Goal: Task Accomplishment & Management: Complete application form

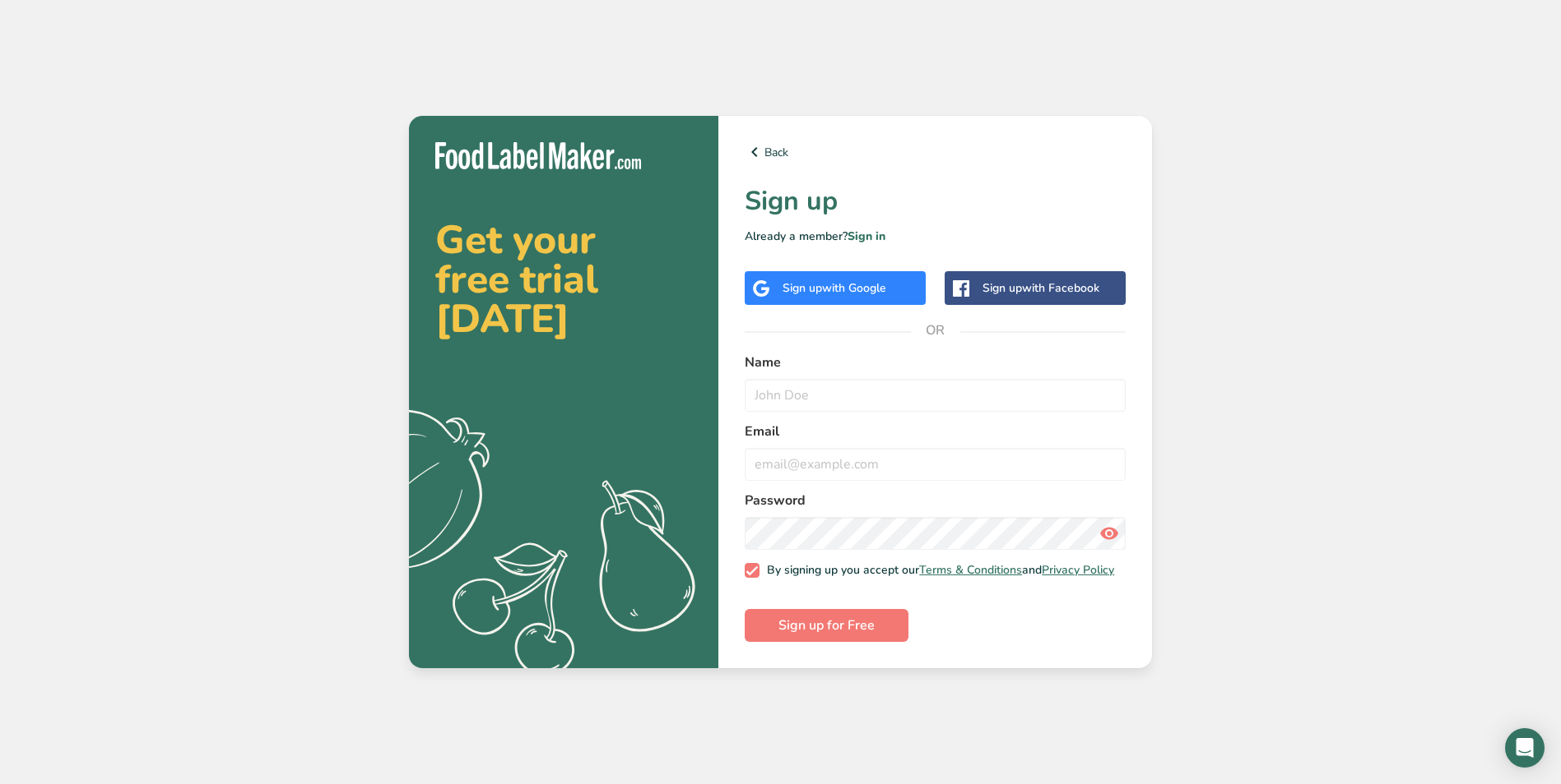
click at [853, 289] on span "with Google" at bounding box center [854, 288] width 64 height 16
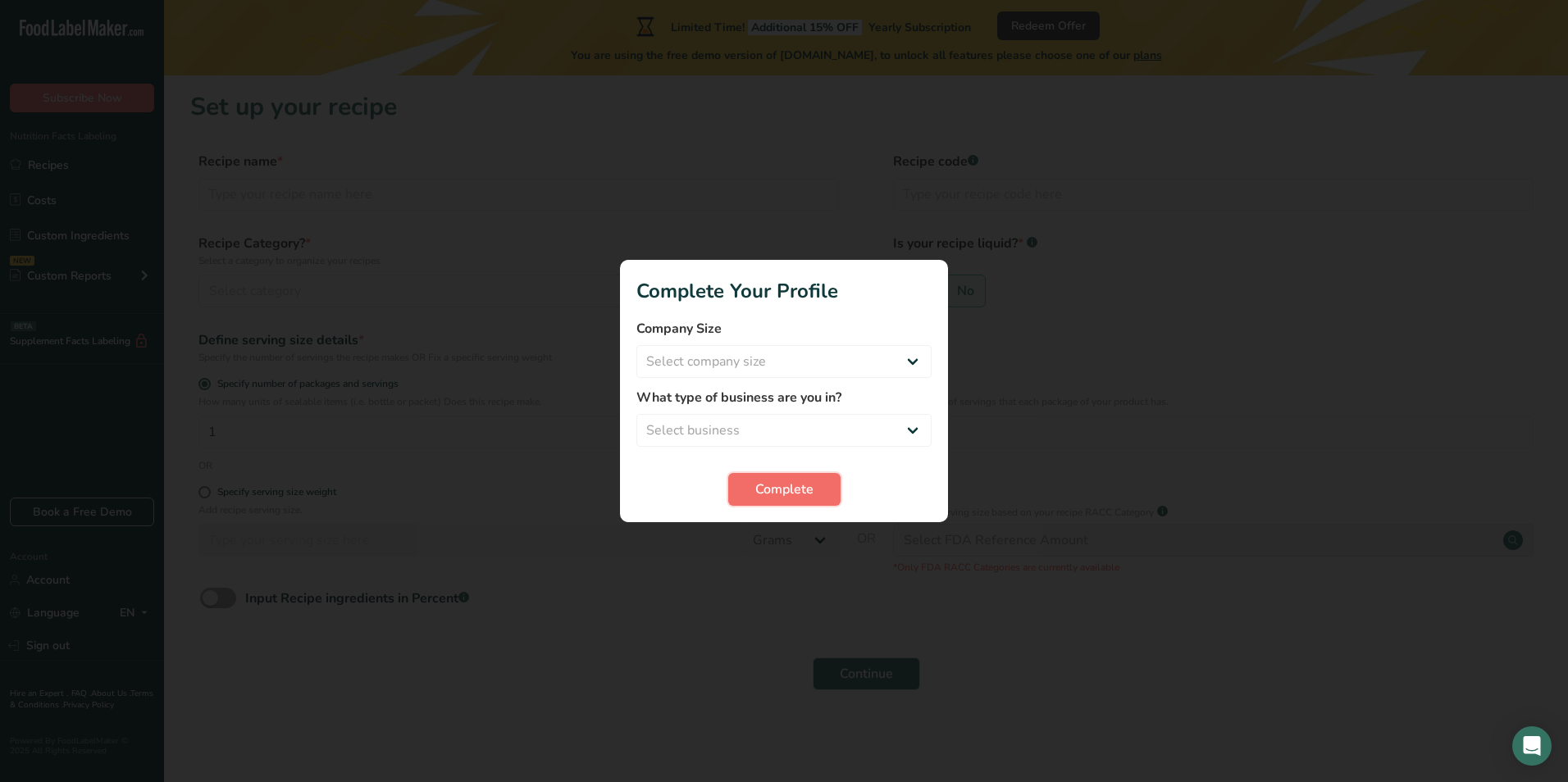
click at [777, 492] on span "Complete" at bounding box center [784, 489] width 59 height 20
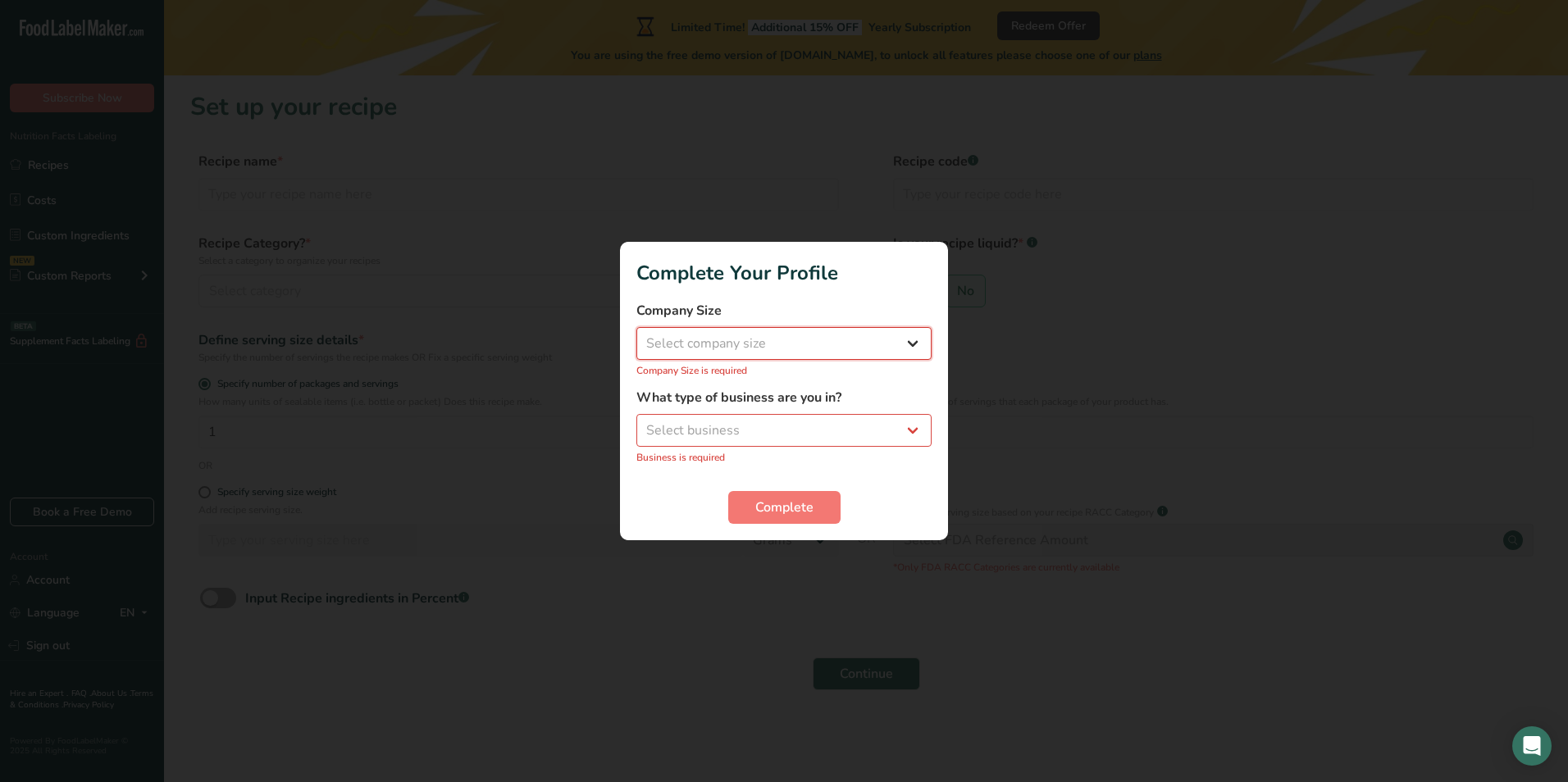
click at [746, 341] on select "Select company size Fewer than 10 Employees 10 to 50 Employees 51 to 500 Employ…" at bounding box center [784, 344] width 295 height 33
select select "1"
click at [636, 336] on select "Select company size Fewer than 10 Employees 10 to 50 Employees 51 to 500 Employ…" at bounding box center [784, 344] width 295 height 33
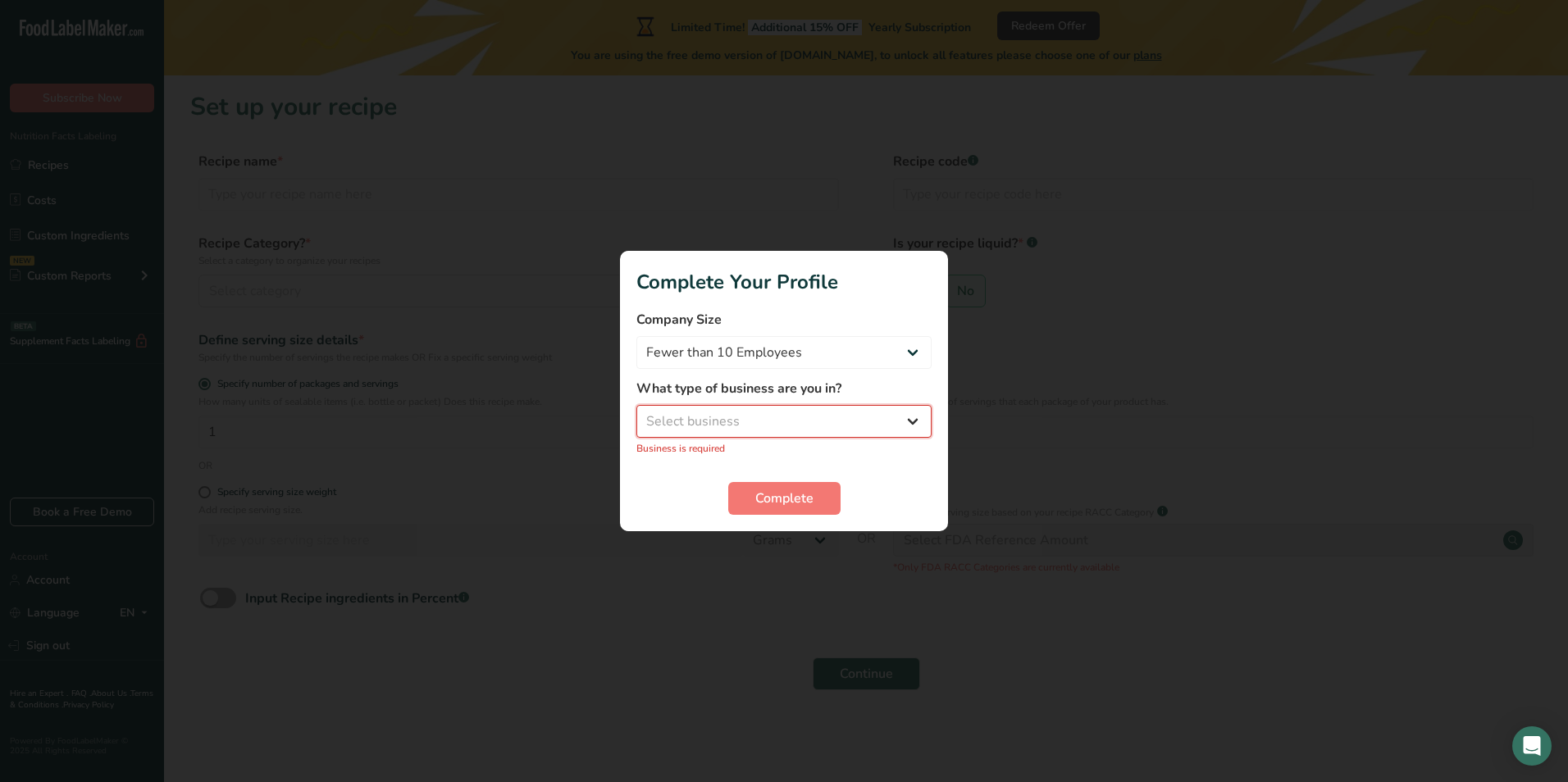
click at [723, 427] on select "Select business Packaged Food Manufacturer Restaurant & Cafe Bakery Meal Plans …" at bounding box center [784, 422] width 295 height 33
select select "1"
click at [636, 414] on select "Select business Packaged Food Manufacturer Restaurant & Cafe Bakery Meal Plans …" at bounding box center [784, 422] width 295 height 33
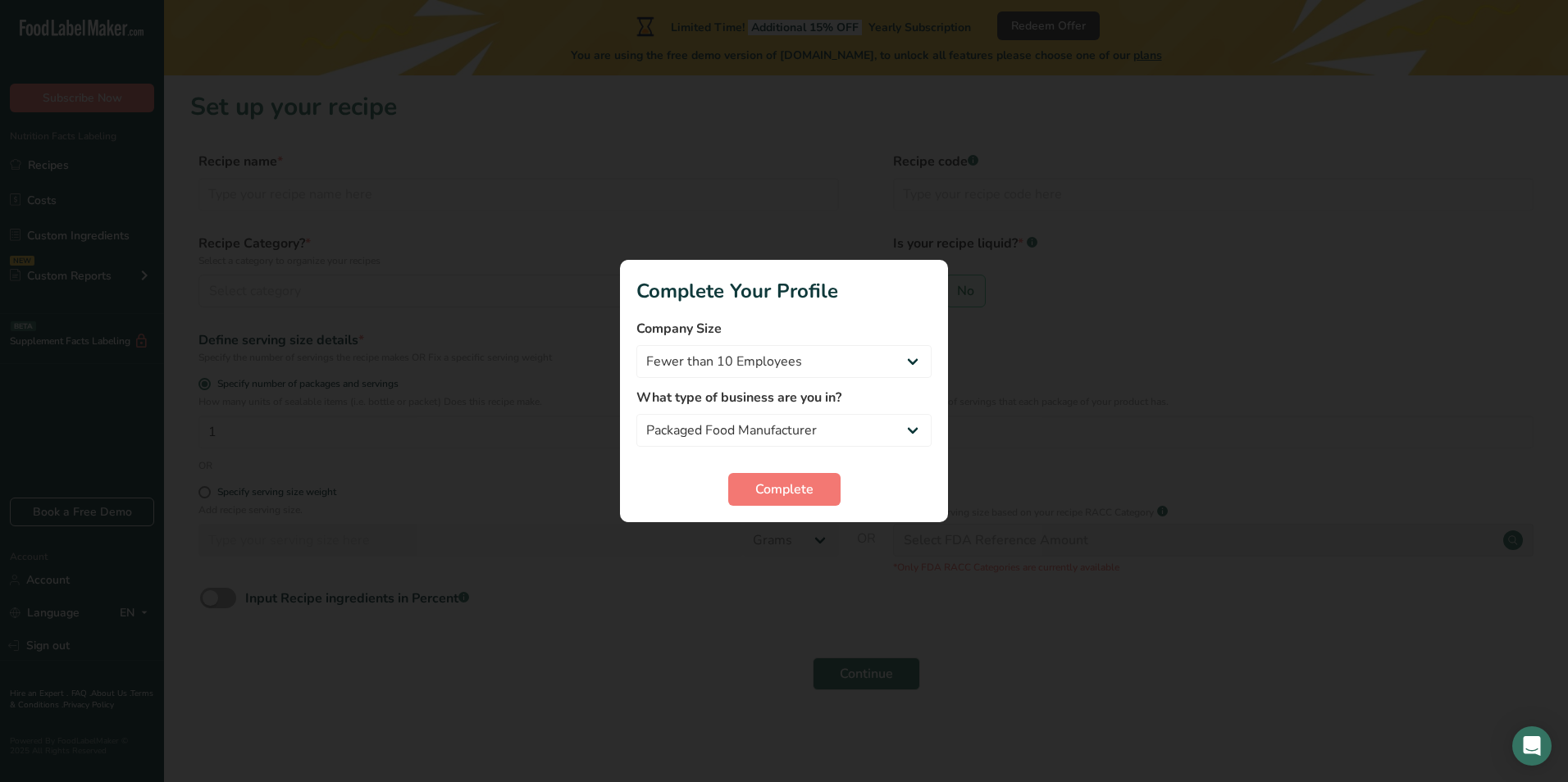
click at [734, 461] on form "Company Size Fewer than 10 Employees 10 to 50 Employees 51 to 500 Employees Ove…" at bounding box center [784, 412] width 295 height 187
click at [753, 476] on button "Complete" at bounding box center [784, 490] width 113 height 33
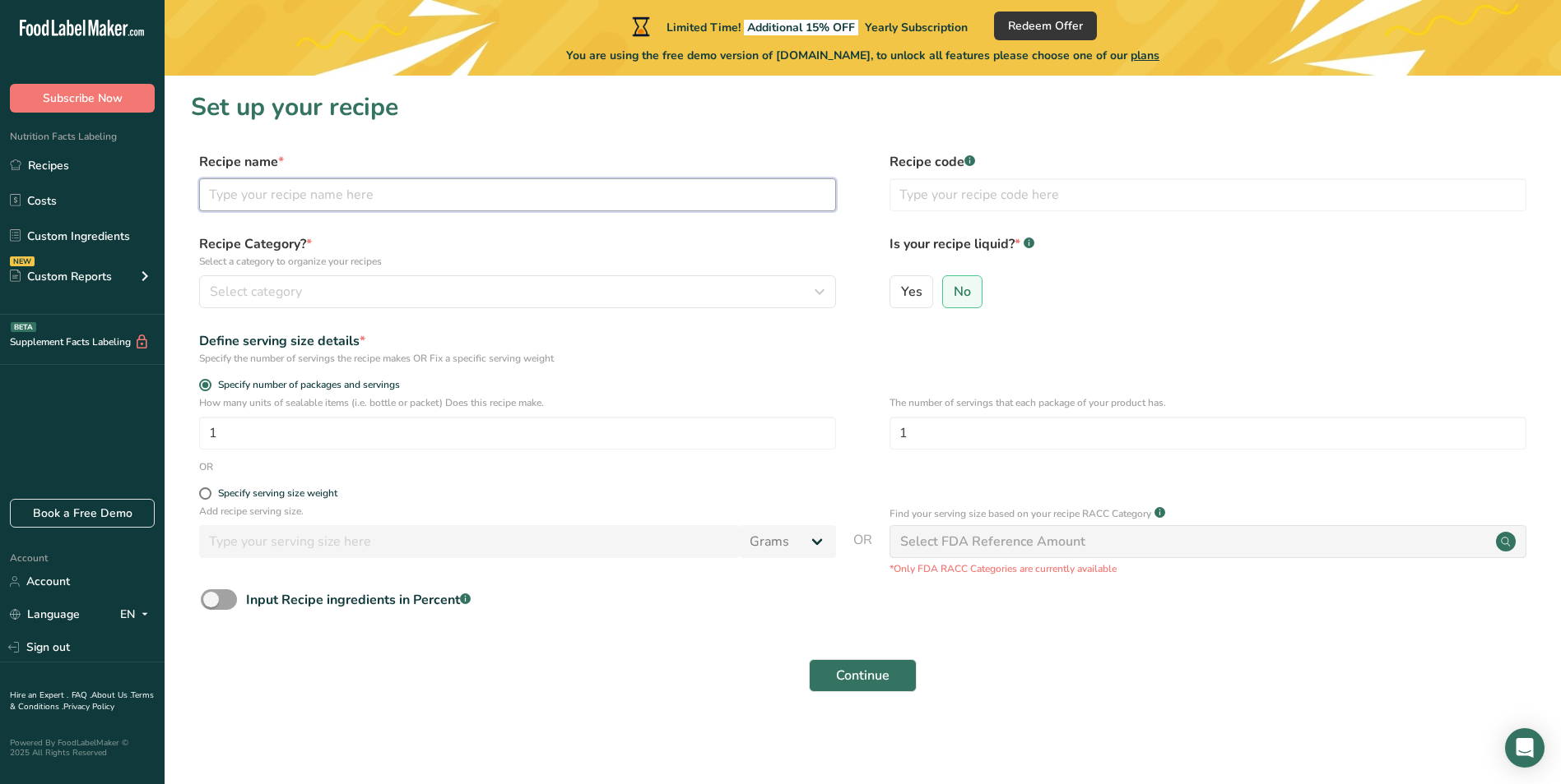
click at [294, 201] on input "text" at bounding box center [517, 195] width 637 height 33
type input "fgh"
click at [287, 290] on span "Select category" at bounding box center [255, 292] width 92 height 20
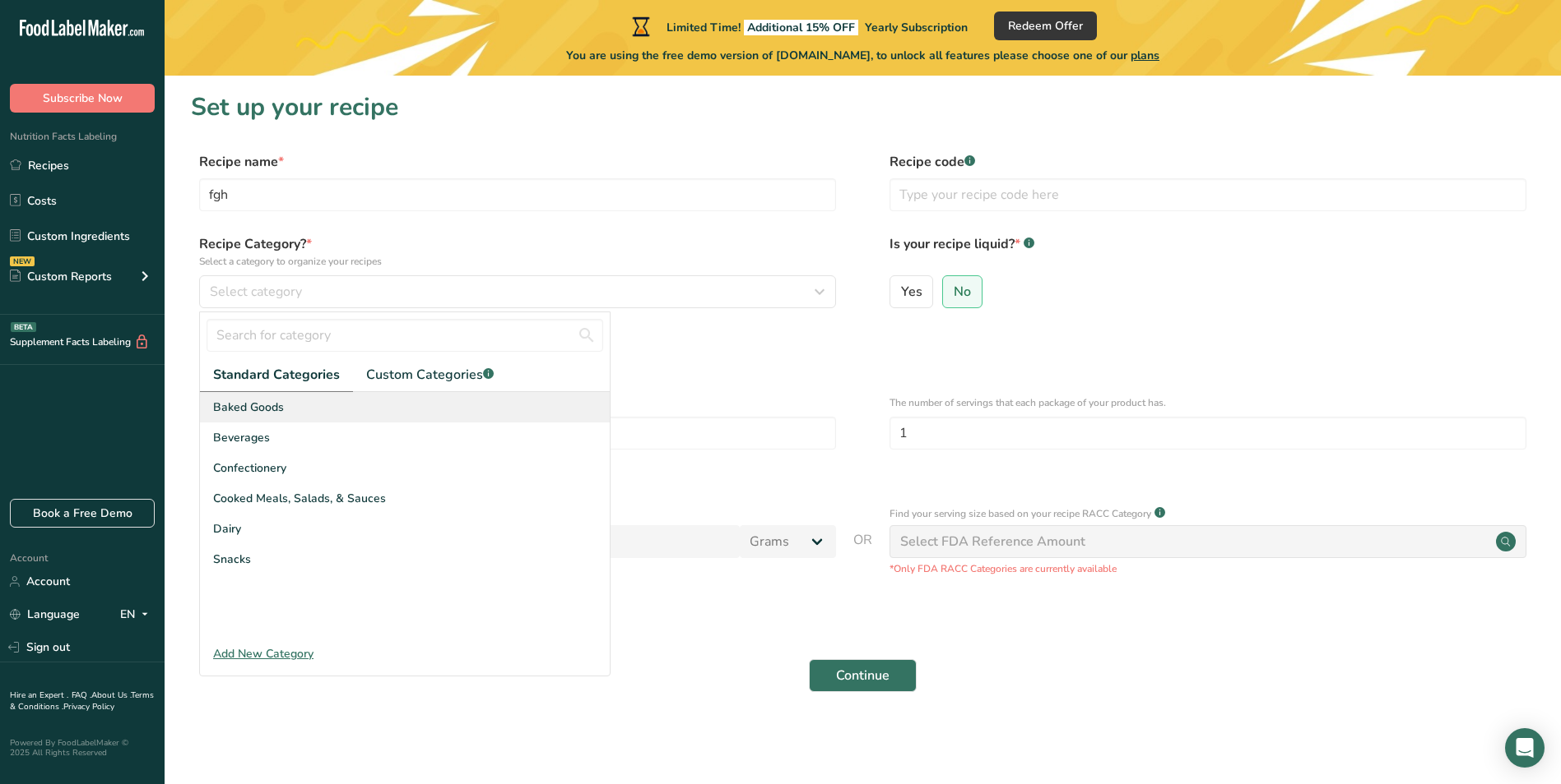
click at [292, 418] on div "Baked Goods" at bounding box center [404, 407] width 409 height 31
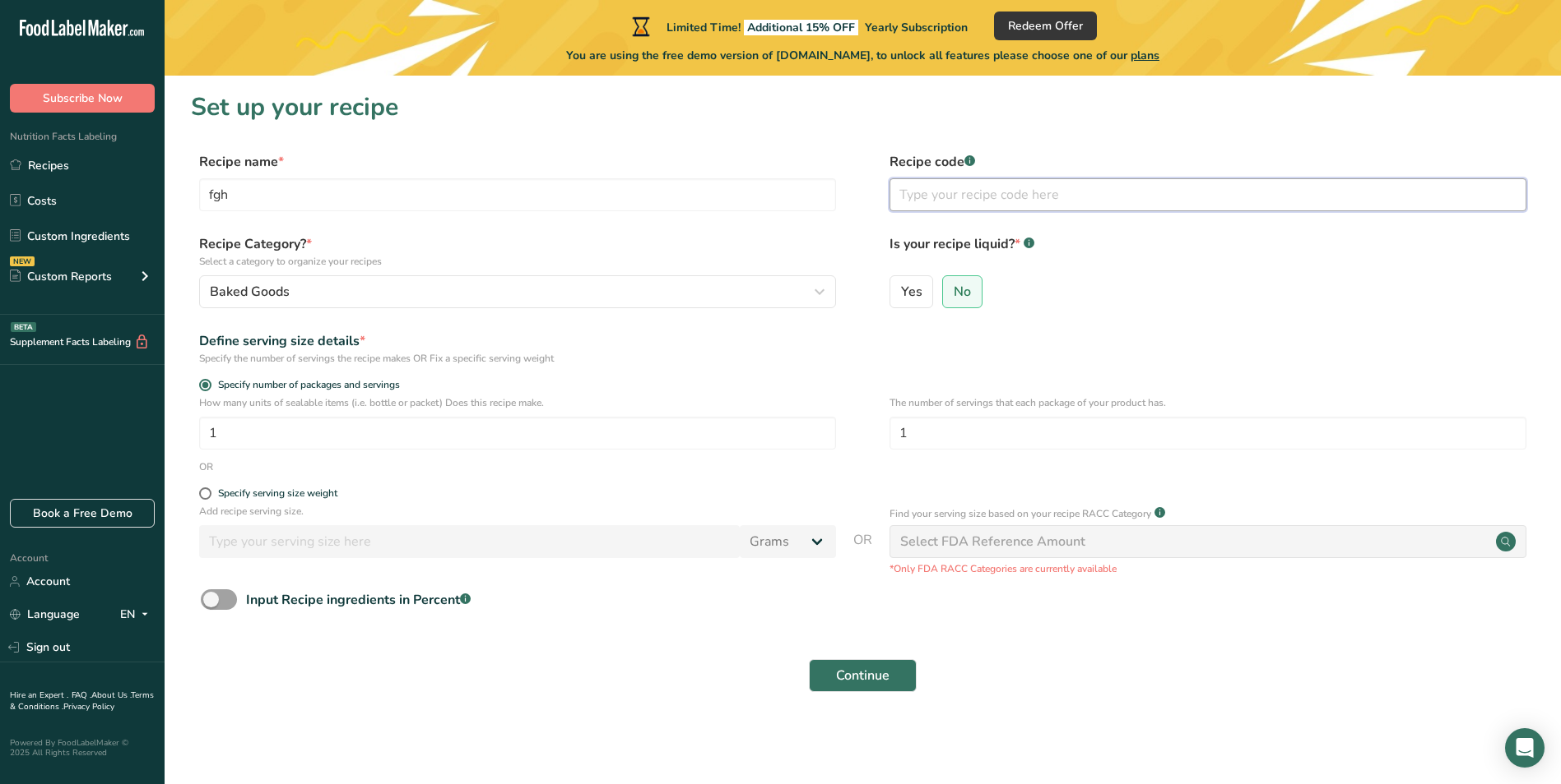
click at [958, 201] on input "text" at bounding box center [1208, 195] width 637 height 33
type input "dfhg"
click at [946, 430] on input "1" at bounding box center [1208, 434] width 637 height 33
click at [204, 495] on span at bounding box center [205, 494] width 12 height 12
click at [204, 495] on input "Specify serving size weight" at bounding box center [204, 494] width 11 height 11
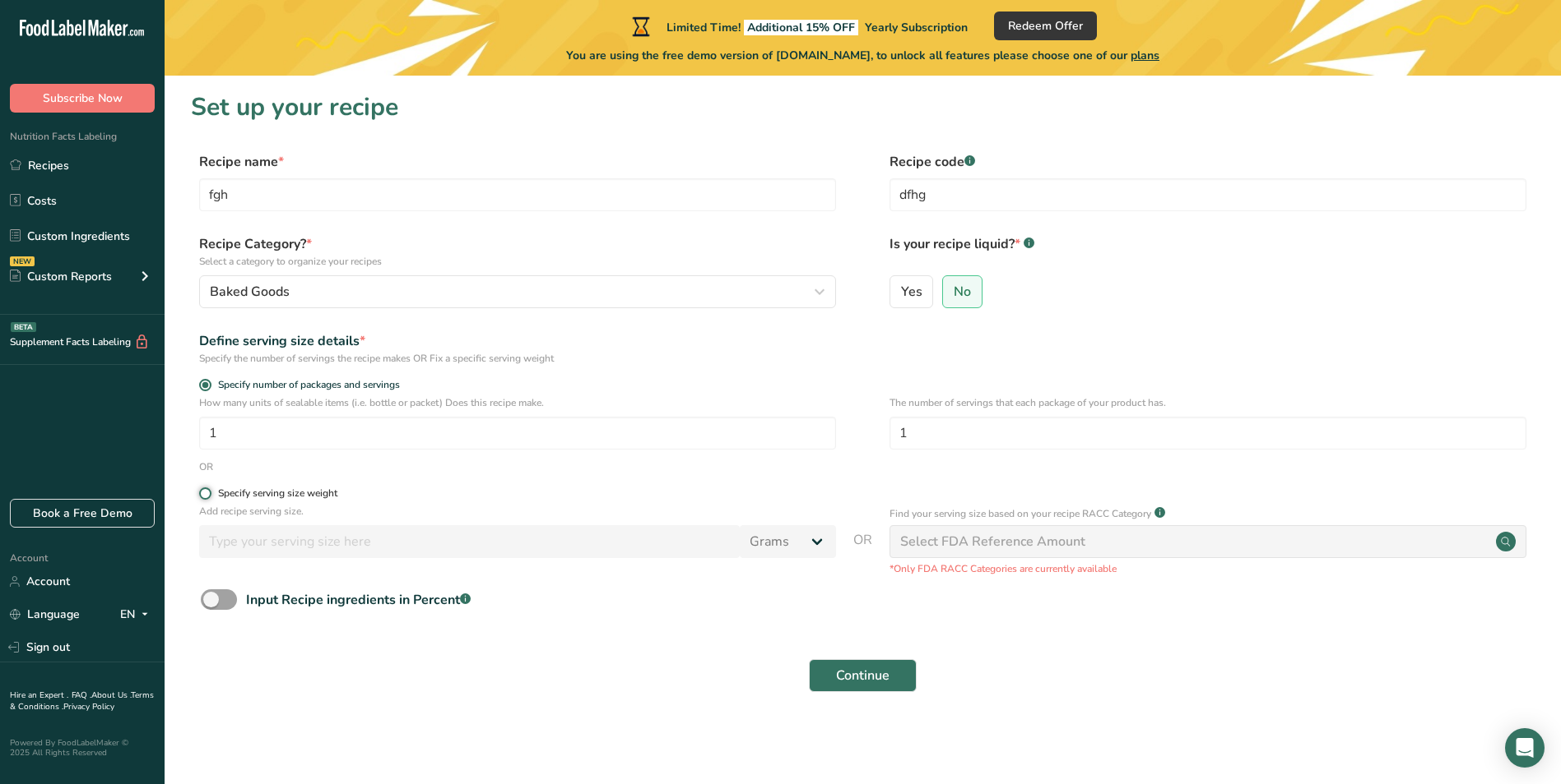
radio input "true"
radio input "false"
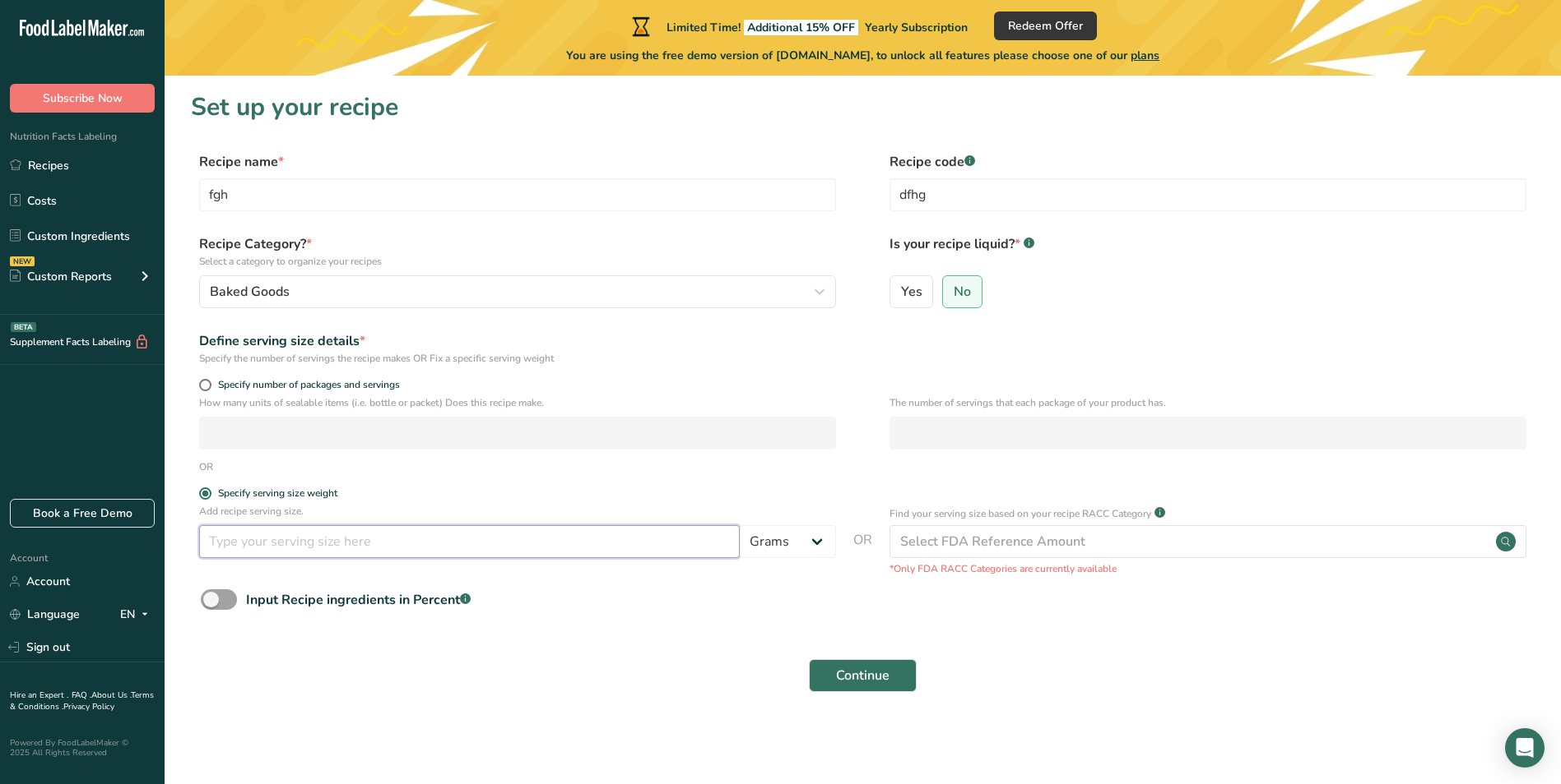
click at [254, 540] on input "number" at bounding box center [469, 542] width 541 height 33
click at [934, 540] on div "Select FDA Reference Amount" at bounding box center [992, 541] width 185 height 20
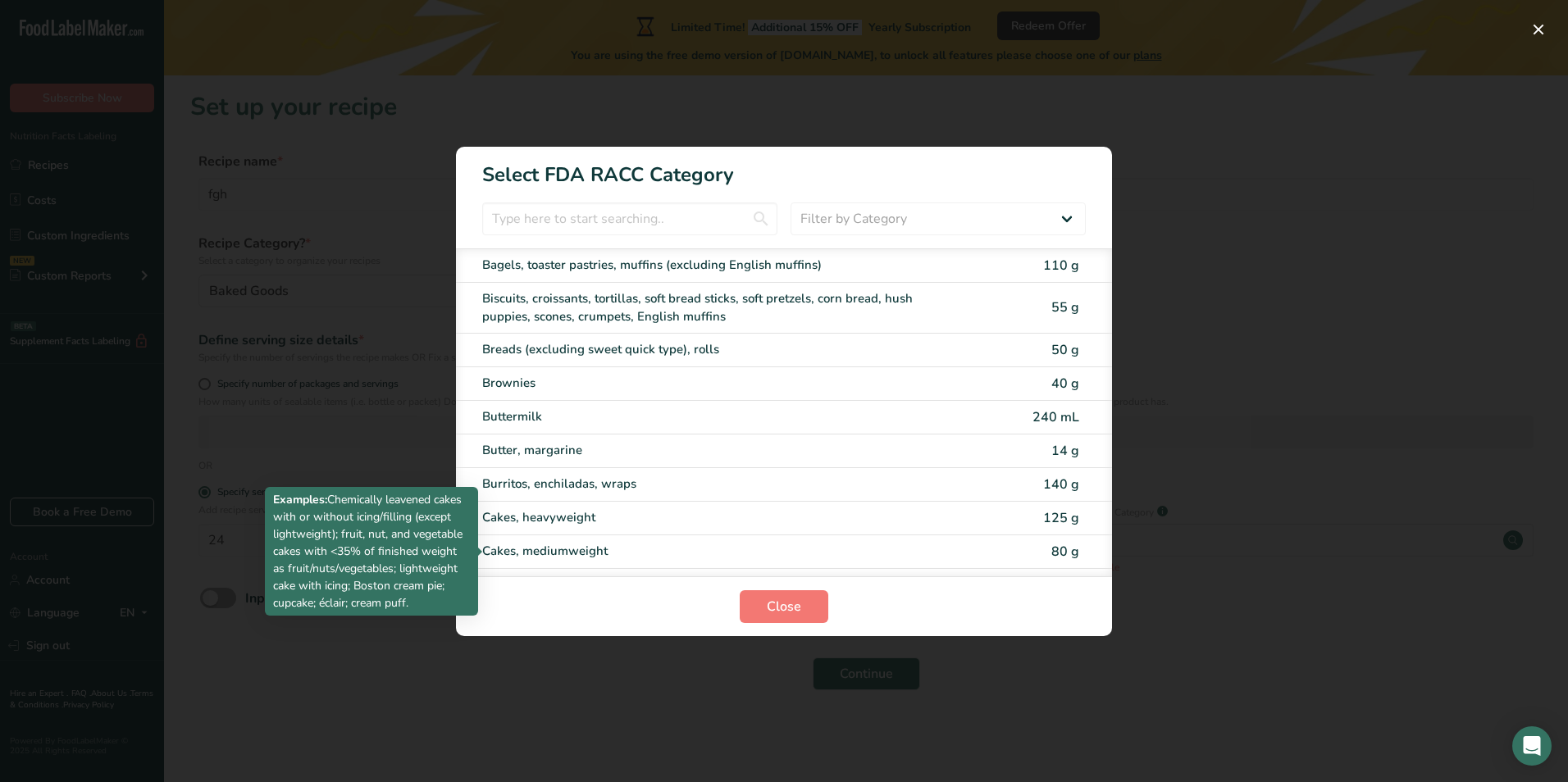
click at [923, 546] on div "Cakes, mediumweight" at bounding box center [715, 551] width 466 height 19
type input "80"
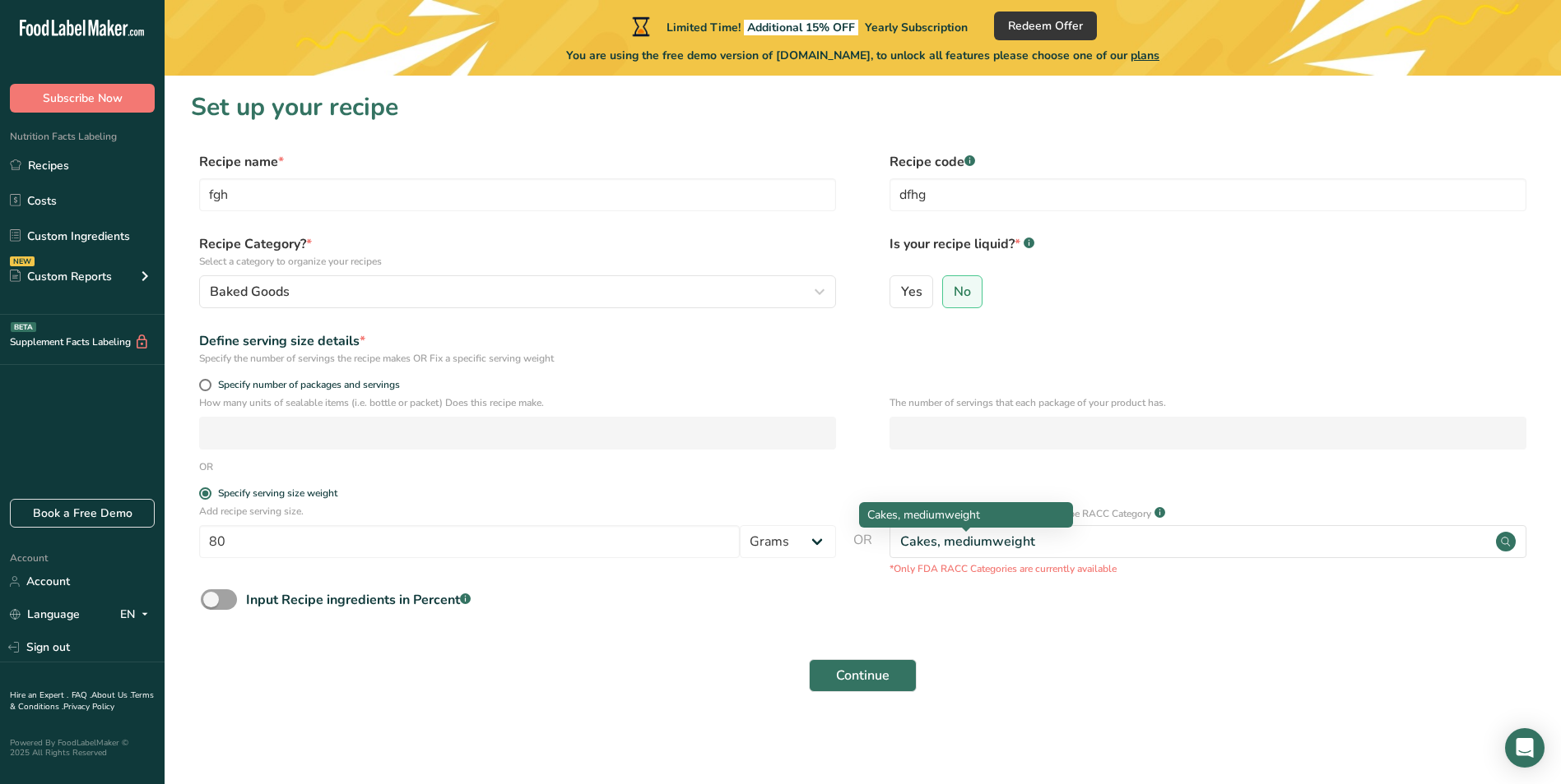
click at [926, 547] on div "Cakes, mediumweight" at bounding box center [968, 541] width 135 height 20
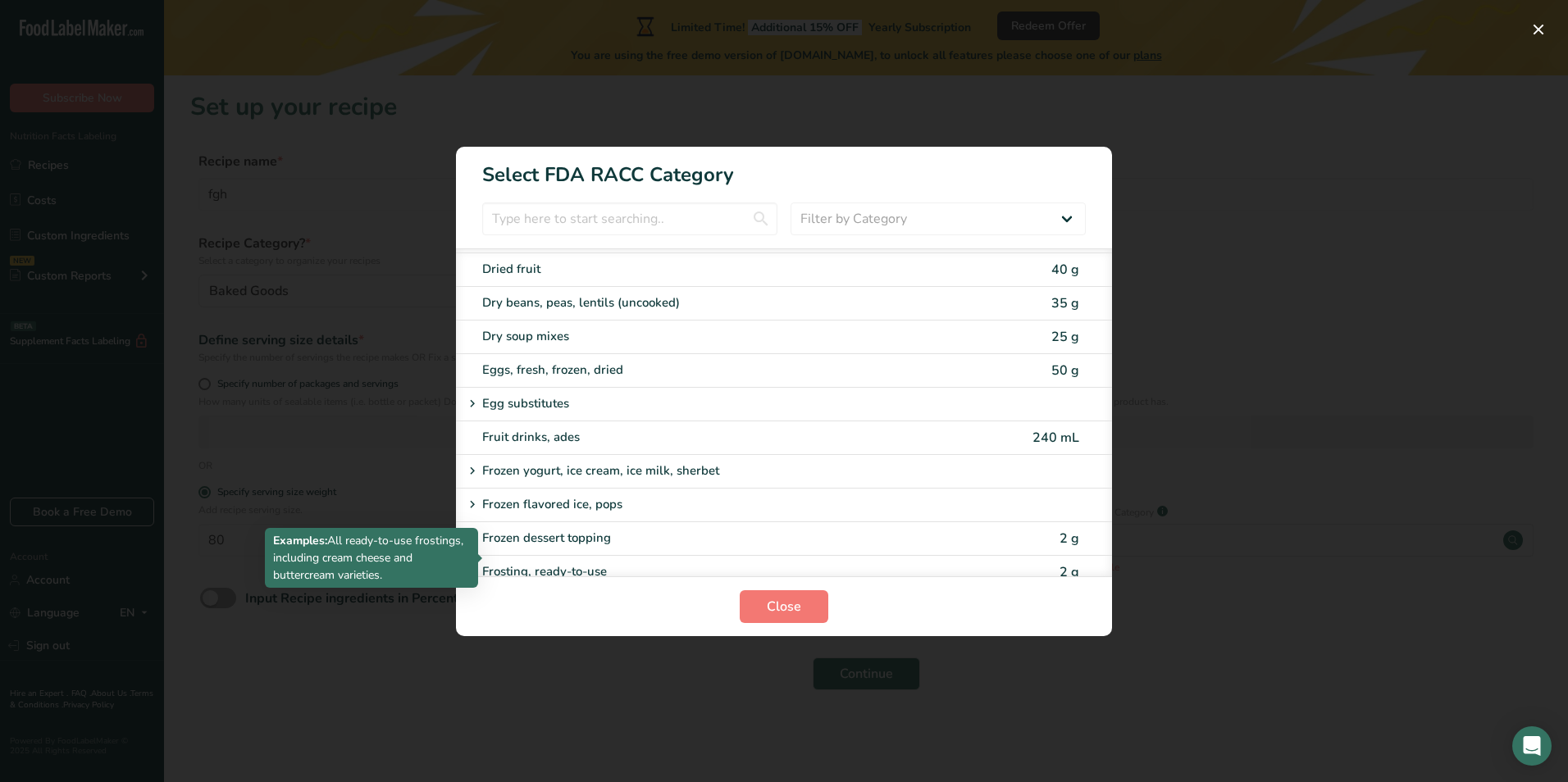
scroll to position [1148, 0]
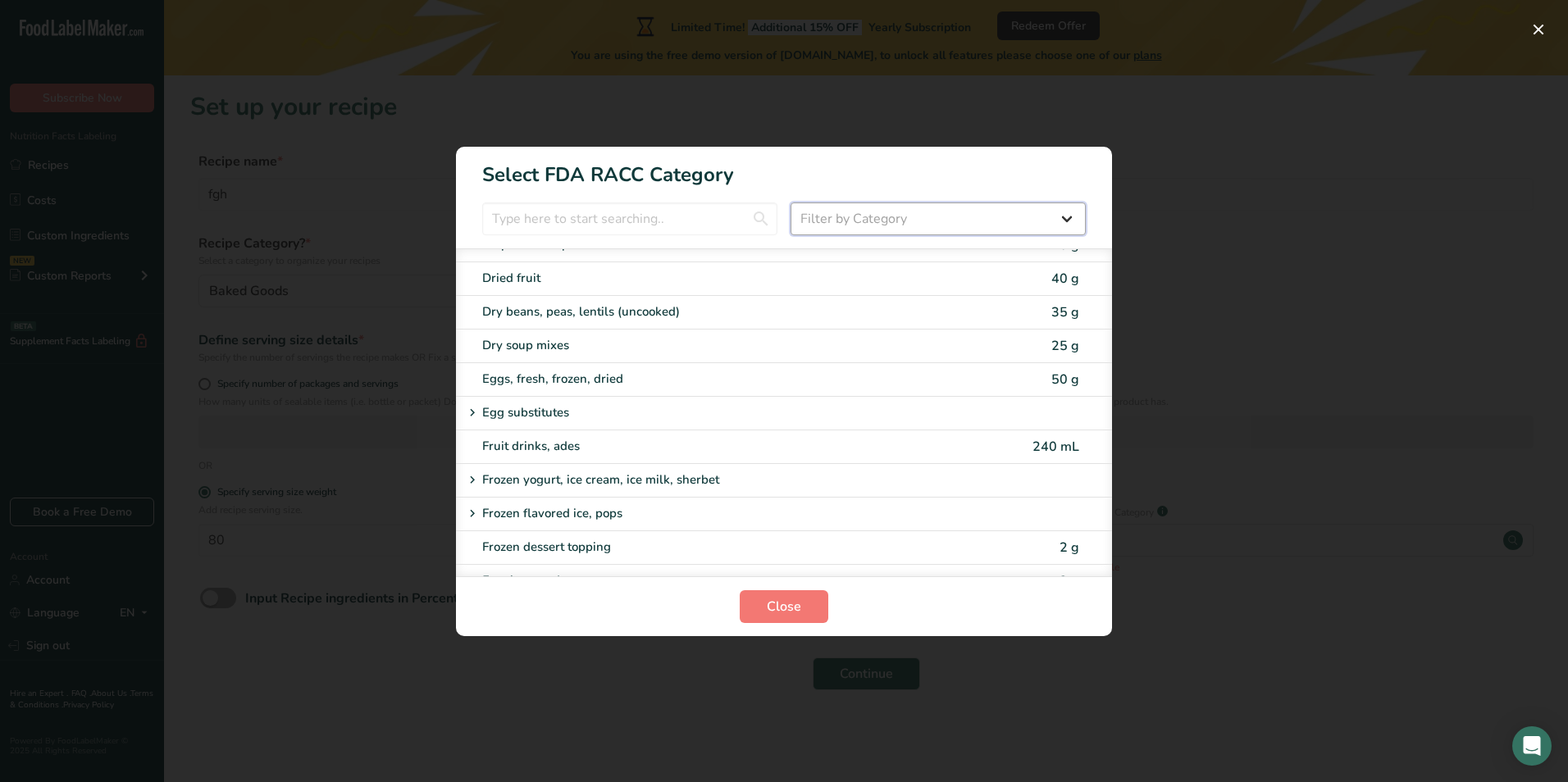
click at [836, 221] on select "Filter by Category All Bakery products Beverages Cereals and other grain produc…" at bounding box center [938, 219] width 295 height 33
select select "5"
click at [791, 203] on select "Filter by Category All Bakery products Beverages Cereals and other grain produc…" at bounding box center [938, 219] width 295 height 33
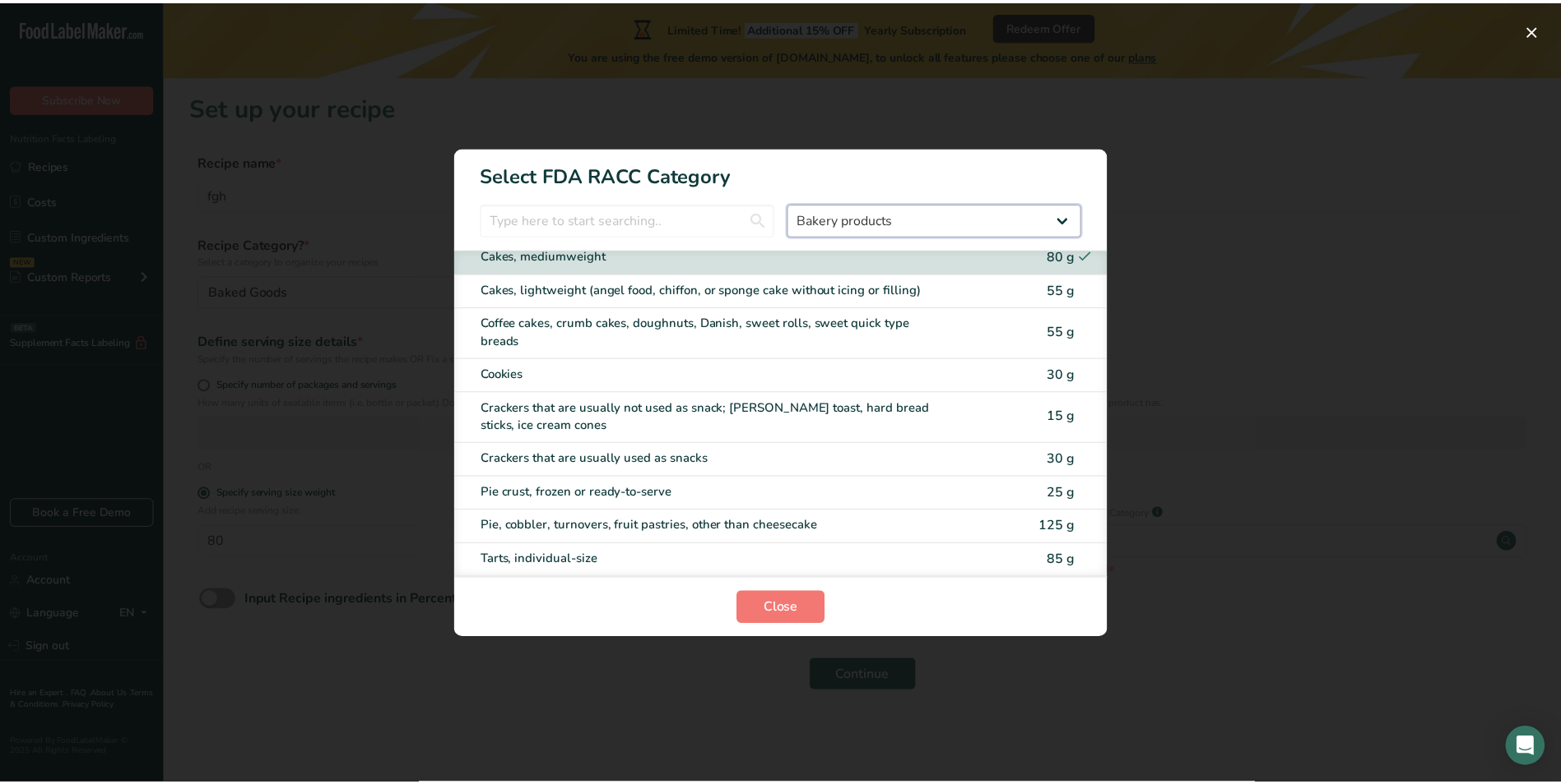
scroll to position [195, 0]
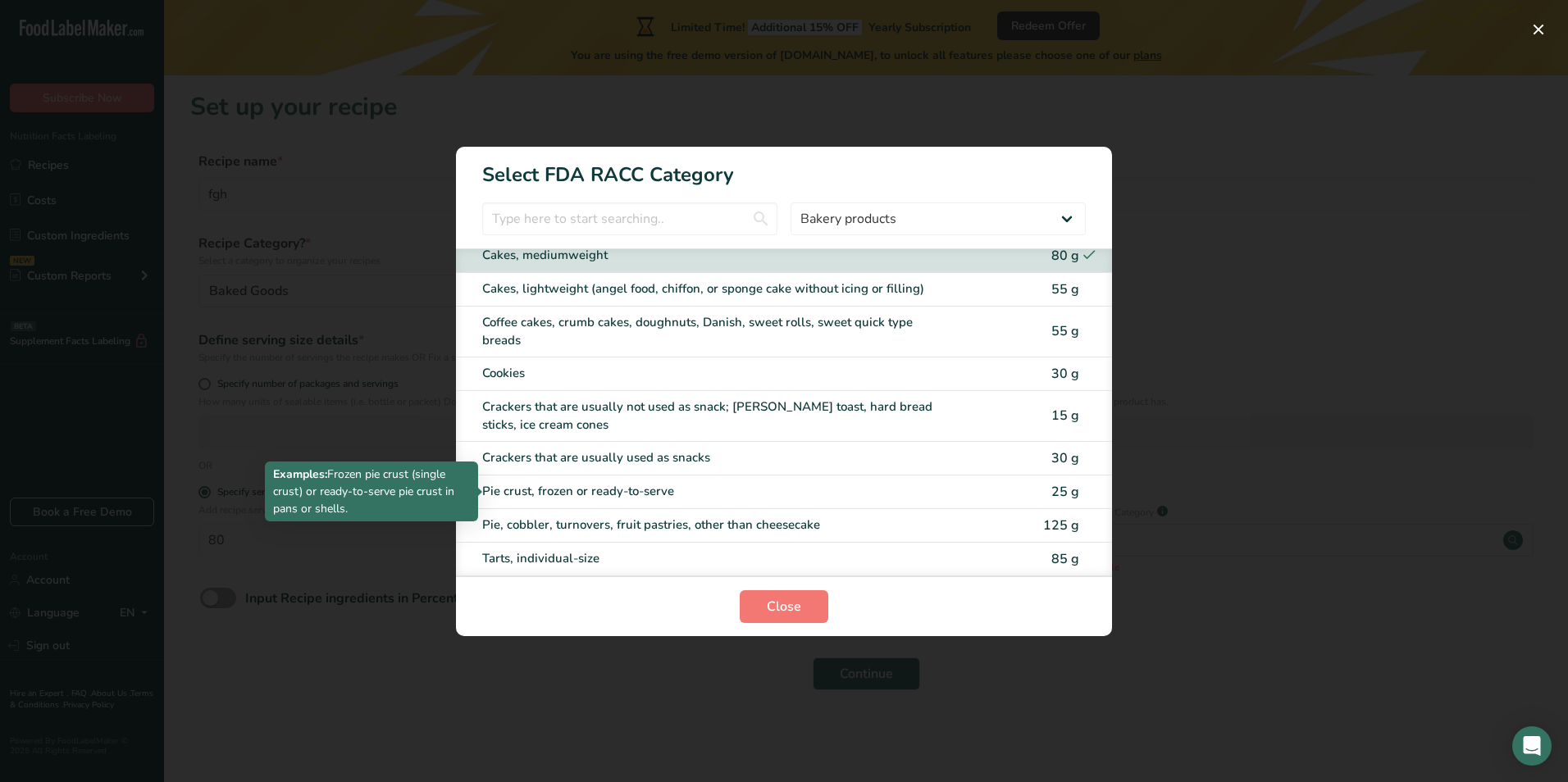
click at [825, 500] on div "Pie crust, frozen or ready-to-serve" at bounding box center [715, 492] width 466 height 19
type input "25"
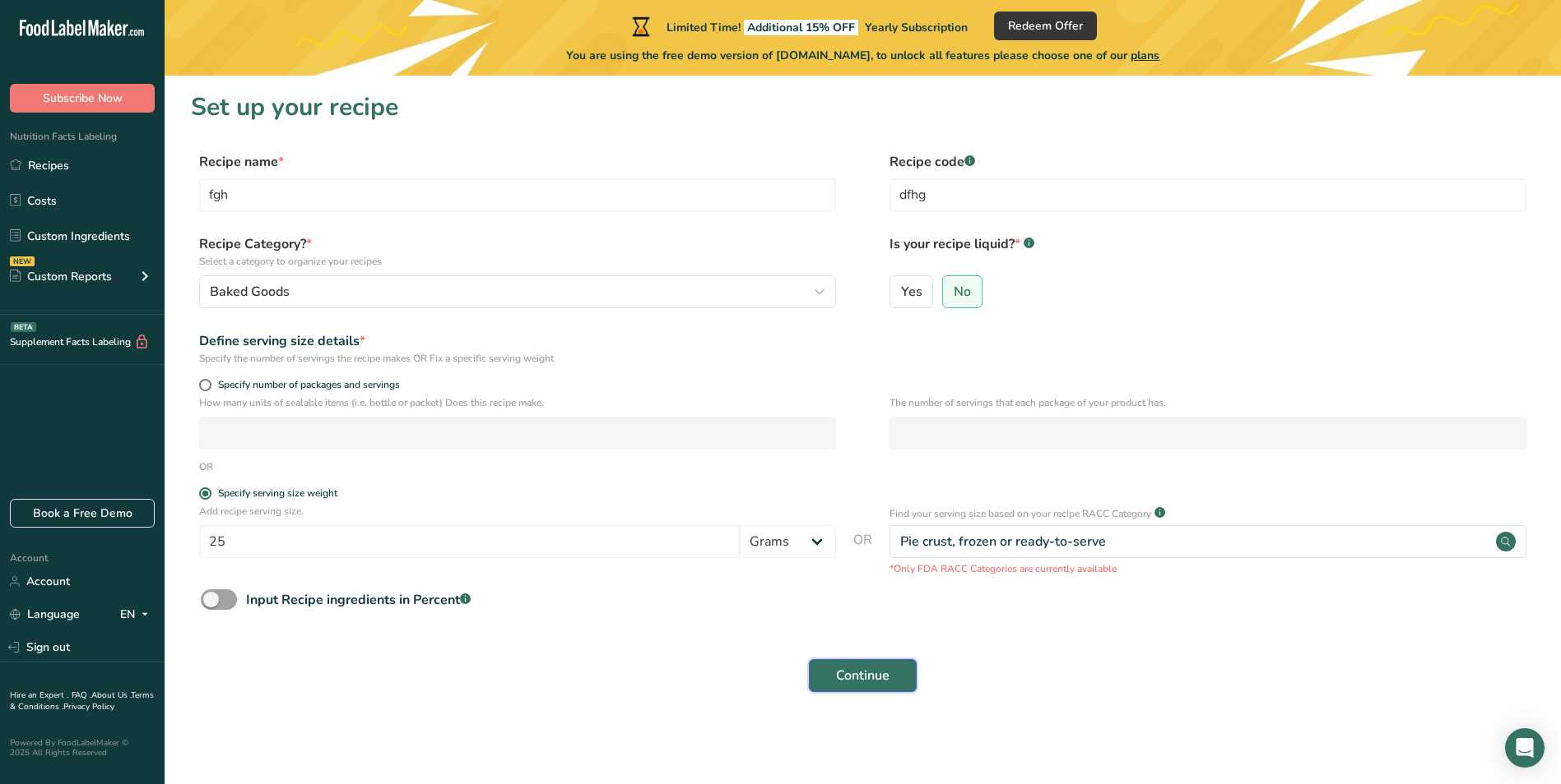
click at [848, 675] on span "Continue" at bounding box center [862, 675] width 53 height 20
